Goal: Transaction & Acquisition: Purchase product/service

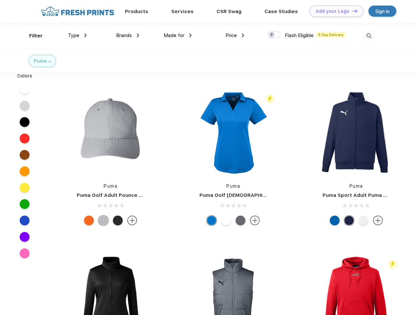
click at [334, 11] on link "Add your Logo Design Tool" at bounding box center [336, 11] width 54 height 11
click at [0, 0] on div "Design Tool" at bounding box center [0, 0] width 0 height 0
click at [352, 11] on link "Add your Logo Design Tool" at bounding box center [336, 11] width 54 height 11
click at [32, 36] on div "Filter" at bounding box center [35, 36] width 13 height 8
click at [77, 35] on span "Type" at bounding box center [73, 35] width 11 height 6
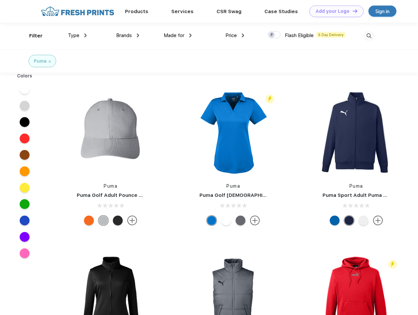
click at [128, 35] on span "Brands" at bounding box center [124, 35] width 16 height 6
click at [178, 35] on span "Made for" at bounding box center [174, 35] width 21 height 6
click at [235, 35] on span "Price" at bounding box center [230, 35] width 11 height 6
click at [274, 35] on div at bounding box center [274, 34] width 13 height 7
click at [272, 35] on input "checkbox" at bounding box center [270, 33] width 4 height 4
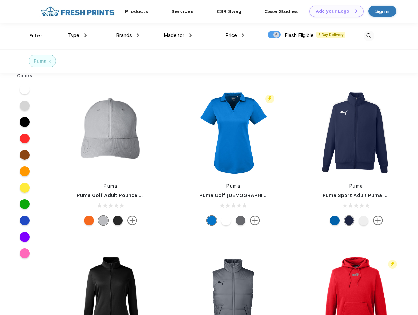
click at [369, 36] on img at bounding box center [369, 36] width 11 height 11
